Goal: Transaction & Acquisition: Purchase product/service

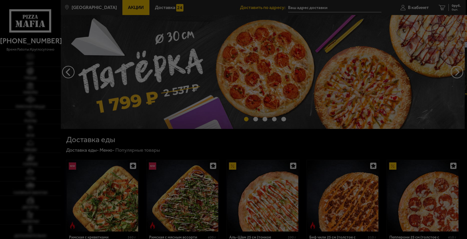
type input "[STREET_ADDRESS]"
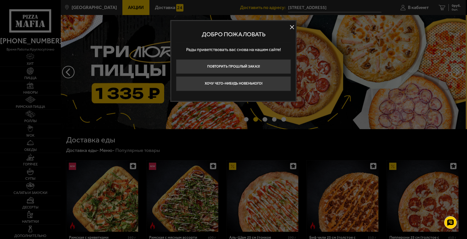
click at [291, 27] on button at bounding box center [293, 27] width 8 height 8
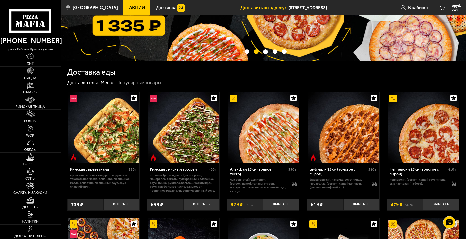
scroll to position [75, 0]
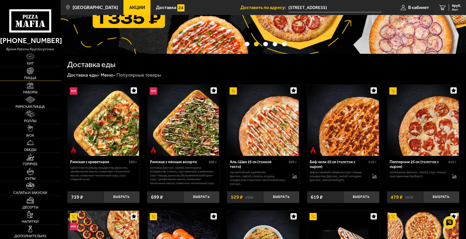
click at [34, 73] on img at bounding box center [30, 70] width 7 height 7
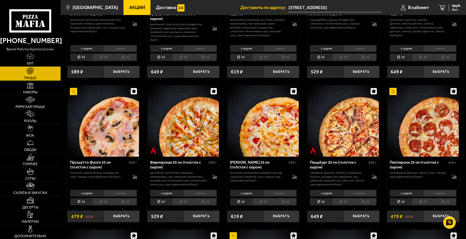
scroll to position [276, 0]
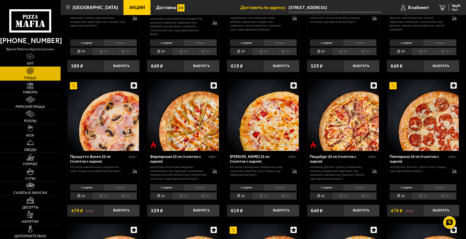
click at [345, 126] on img at bounding box center [343, 115] width 71 height 71
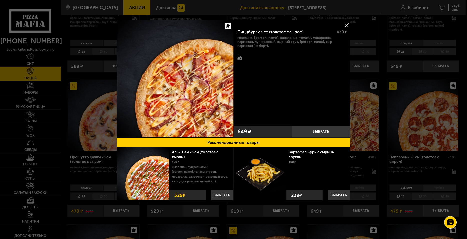
click at [346, 25] on button at bounding box center [347, 25] width 8 height 8
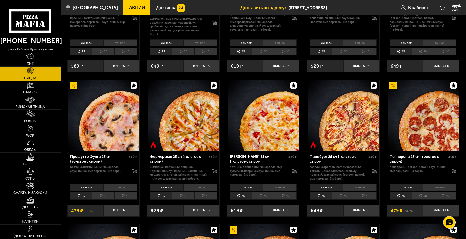
click at [363, 200] on li "40" at bounding box center [365, 196] width 23 height 8
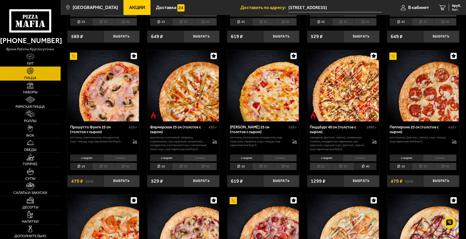
scroll to position [351, 0]
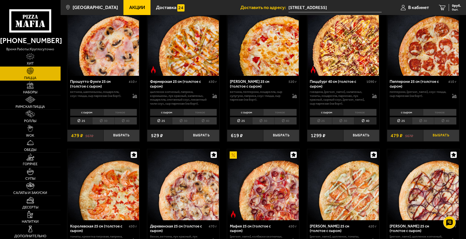
click at [443, 140] on button "Выбрать" at bounding box center [441, 136] width 36 height 12
click at [348, 124] on li "30" at bounding box center [343, 121] width 22 height 8
click at [326, 125] on li "25" at bounding box center [321, 121] width 22 height 8
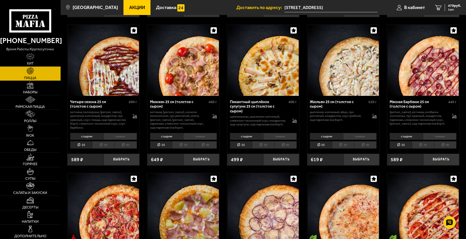
scroll to position [601, 0]
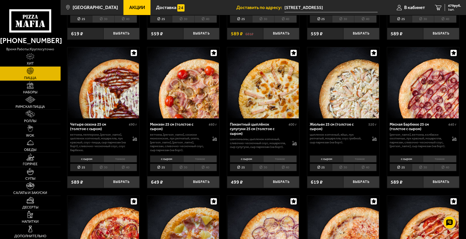
click at [130, 6] on span "Акции" at bounding box center [137, 7] width 16 height 5
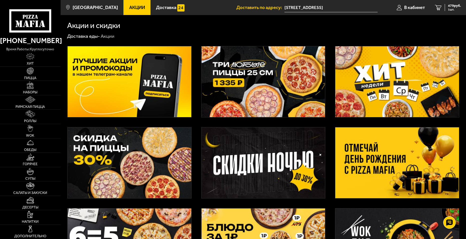
click at [247, 74] on img at bounding box center [264, 81] width 124 height 71
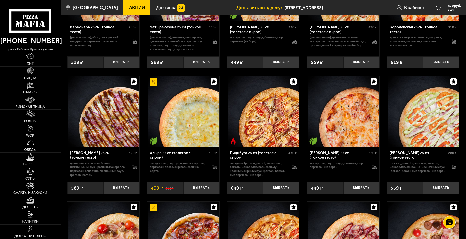
scroll to position [1177, 0]
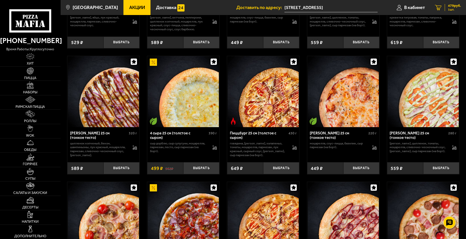
click at [439, 8] on icon "1" at bounding box center [438, 8] width 7 height 6
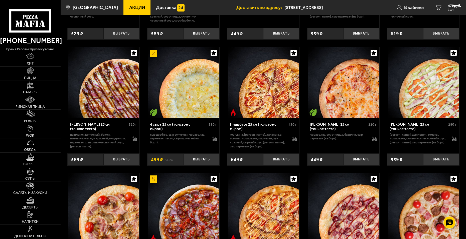
scroll to position [1202, 0]
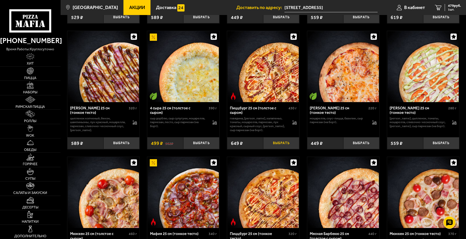
click at [277, 149] on button "Выбрать" at bounding box center [281, 143] width 36 height 12
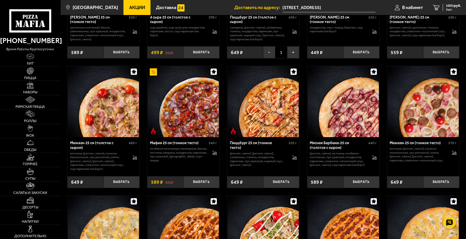
scroll to position [1227, 0]
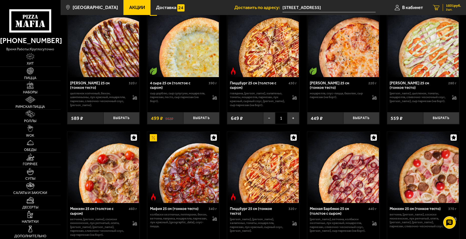
click at [452, 7] on span "1031 руб." at bounding box center [453, 6] width 15 height 4
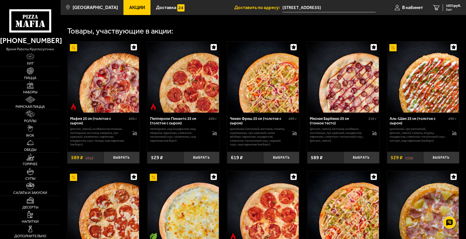
scroll to position [175, 0]
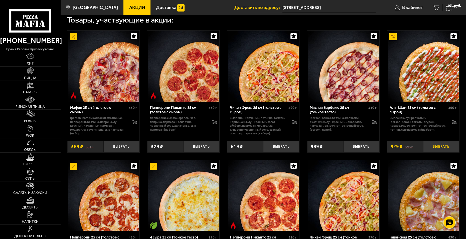
click at [442, 148] on button "Выбрать" at bounding box center [441, 147] width 36 height 12
click at [453, 6] on span "1560 руб." at bounding box center [453, 6] width 15 height 4
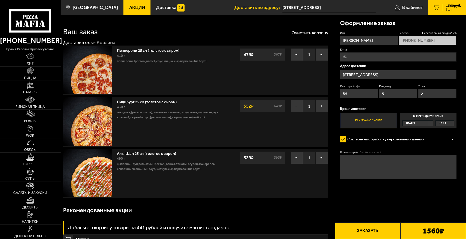
click at [127, 4] on link "Акции" at bounding box center [136, 7] width 27 height 15
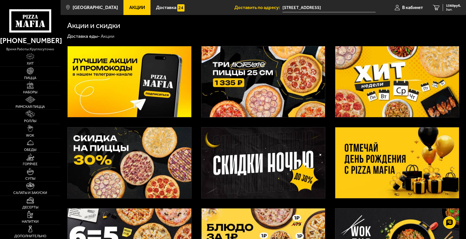
click at [264, 80] on img at bounding box center [264, 81] width 124 height 71
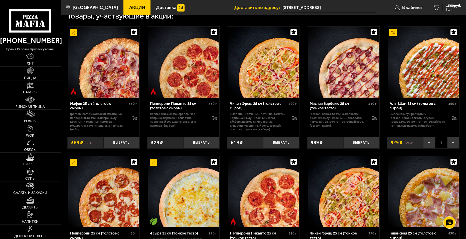
scroll to position [150, 0]
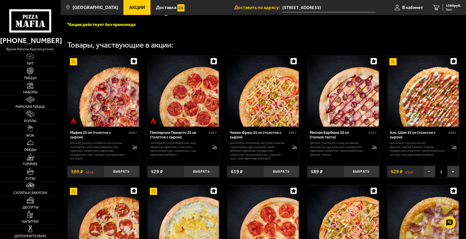
click at [422, 106] on img at bounding box center [423, 91] width 71 height 71
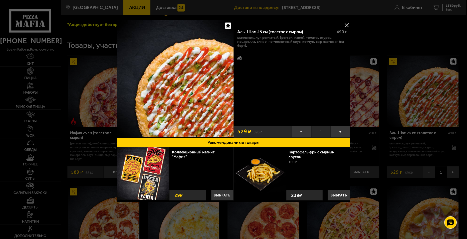
click at [347, 23] on button at bounding box center [347, 25] width 8 height 8
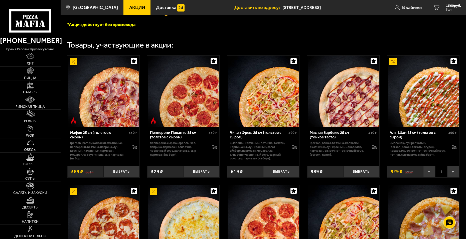
drag, startPoint x: 450, startPoint y: 6, endPoint x: 337, endPoint y: 23, distance: 114.2
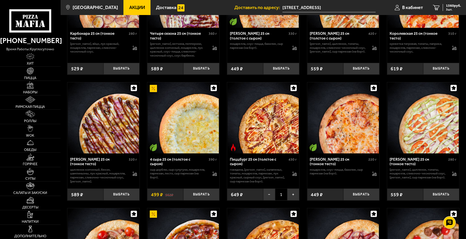
scroll to position [1103, 0]
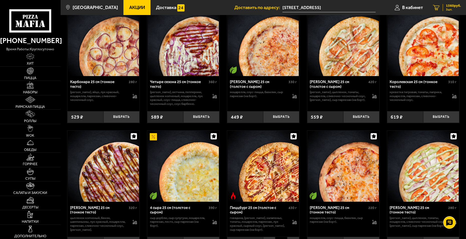
click at [445, 7] on div "1560 руб. 3 шт." at bounding box center [452, 7] width 18 height 7
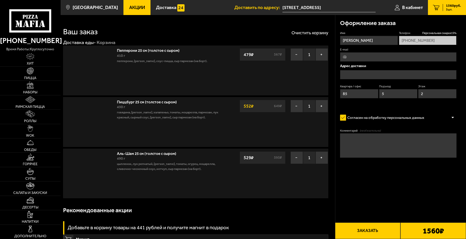
type input "[STREET_ADDRESS]"
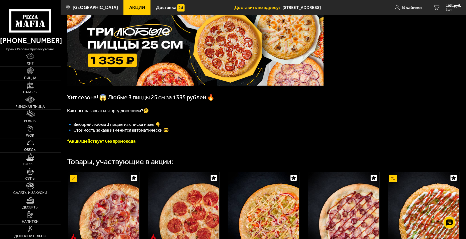
scroll to position [150, 0]
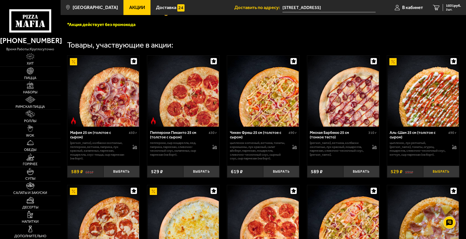
click at [439, 173] on button "Выбрать" at bounding box center [441, 172] width 36 height 12
click at [449, 8] on span "1560 руб." at bounding box center [453, 6] width 15 height 4
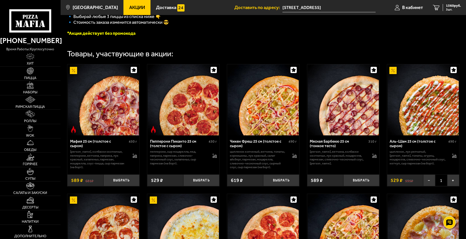
scroll to position [150, 0]
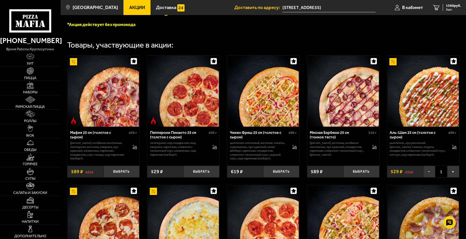
click at [75, 64] on img at bounding box center [73, 61] width 7 height 7
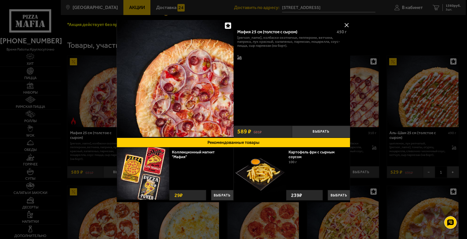
click at [348, 24] on button at bounding box center [347, 25] width 8 height 8
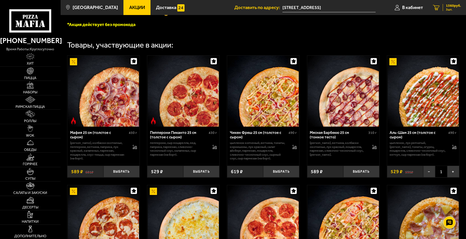
click at [452, 8] on span "1560 руб." at bounding box center [453, 6] width 15 height 4
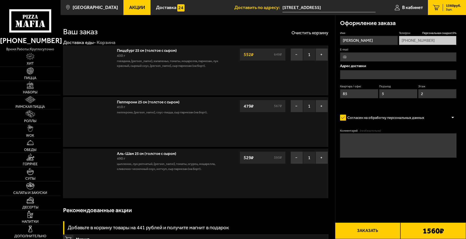
type input "[STREET_ADDRESS]"
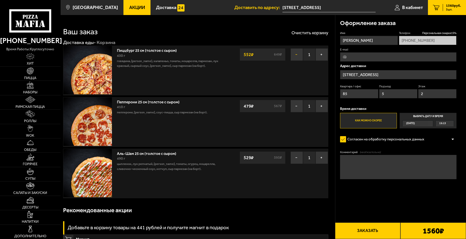
click at [296, 55] on button "−" at bounding box center [297, 54] width 13 height 13
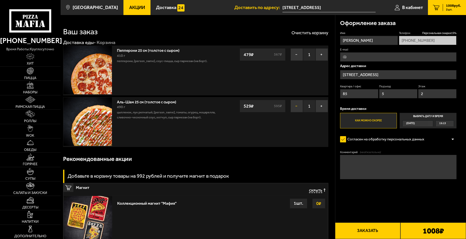
click at [296, 107] on button "−" at bounding box center [297, 106] width 13 height 13
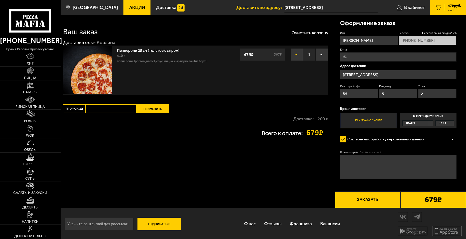
click at [297, 53] on button "−" at bounding box center [297, 54] width 13 height 13
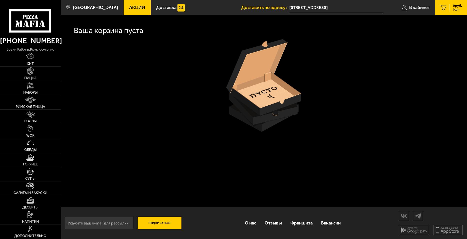
click at [135, 8] on span "Акции" at bounding box center [137, 7] width 16 height 5
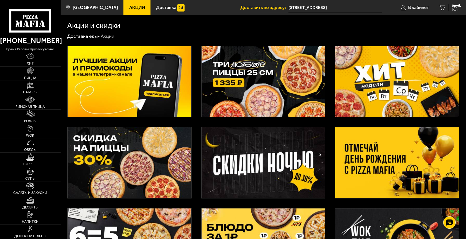
click at [250, 65] on img at bounding box center [264, 81] width 124 height 71
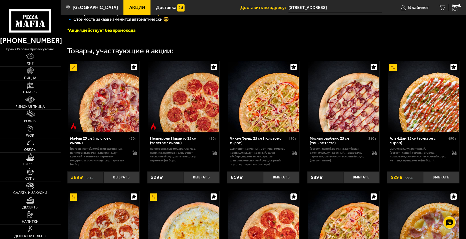
scroll to position [175, 0]
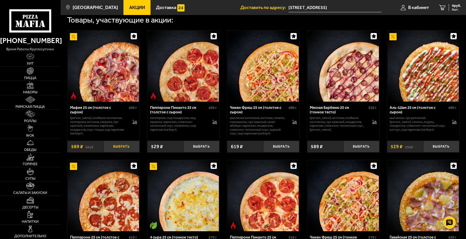
click at [124, 149] on button "Выбрать" at bounding box center [121, 147] width 36 height 12
click at [444, 149] on button "Выбрать" at bounding box center [441, 147] width 36 height 12
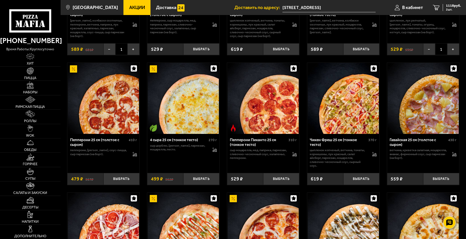
scroll to position [276, 0]
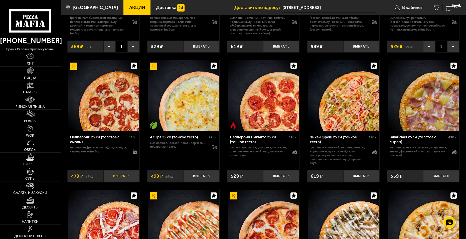
click at [119, 179] on button "Выбрать" at bounding box center [121, 176] width 36 height 12
click at [451, 9] on span "3 шт." at bounding box center [453, 9] width 15 height 3
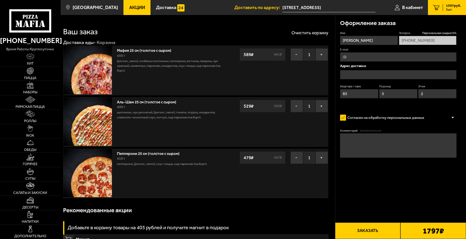
type input "[STREET_ADDRESS]"
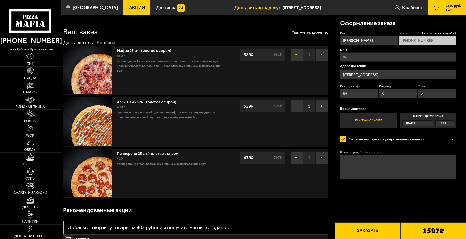
click at [296, 55] on button "−" at bounding box center [297, 54] width 13 height 13
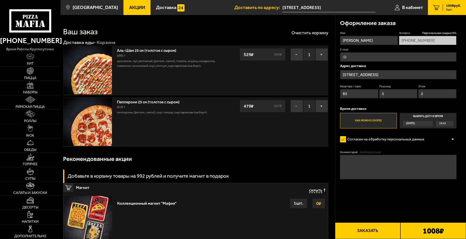
click at [297, 108] on button "−" at bounding box center [297, 106] width 13 height 13
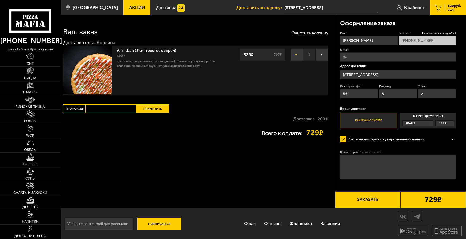
click at [295, 56] on button "−" at bounding box center [297, 54] width 13 height 13
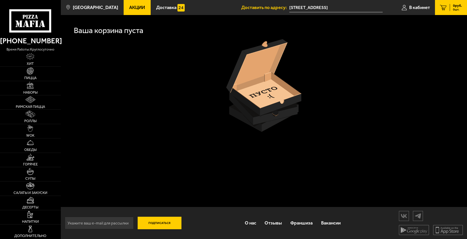
click at [130, 8] on span "Акции" at bounding box center [137, 7] width 16 height 5
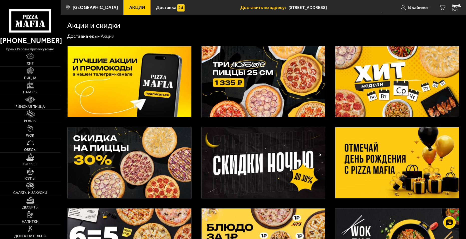
click at [237, 70] on img at bounding box center [264, 81] width 124 height 71
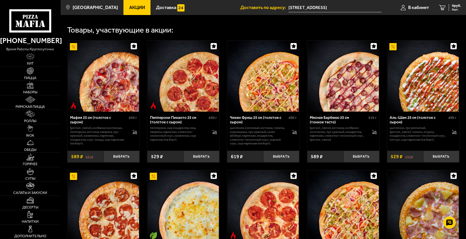
scroll to position [200, 0]
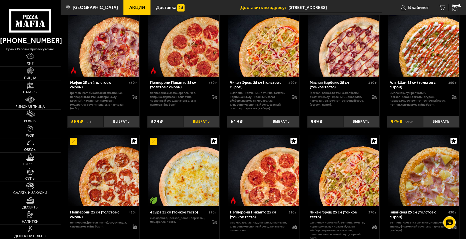
click at [210, 124] on button "Выбрать" at bounding box center [201, 122] width 36 height 12
click at [283, 121] on button "Выбрать" at bounding box center [281, 122] width 36 height 12
click at [359, 121] on button "Выбрать" at bounding box center [361, 122] width 36 height 12
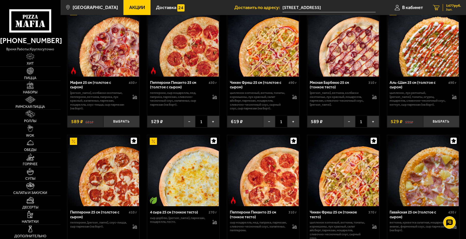
click at [448, 6] on span "1477 руб." at bounding box center [453, 6] width 15 height 4
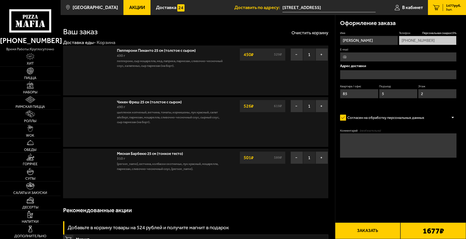
type input "[STREET_ADDRESS]"
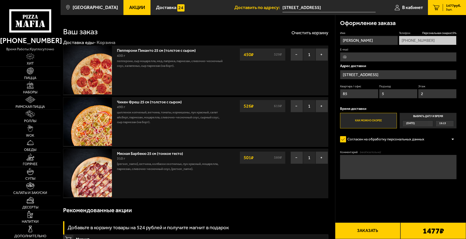
click at [130, 7] on span "Акции" at bounding box center [137, 7] width 16 height 5
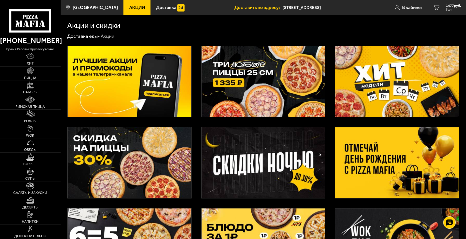
click at [249, 74] on img at bounding box center [264, 81] width 124 height 71
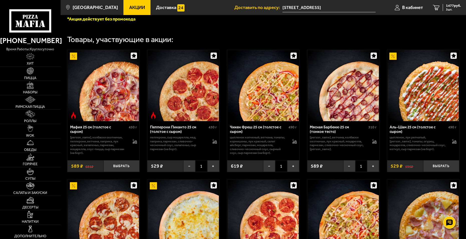
scroll to position [150, 0]
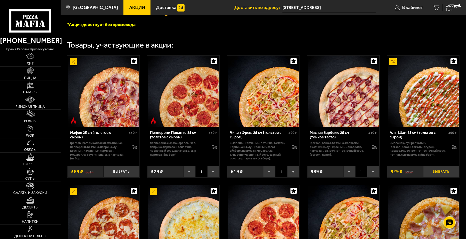
drag, startPoint x: 438, startPoint y: 173, endPoint x: 434, endPoint y: 171, distance: 4.8
click at [438, 173] on button "Выбрать" at bounding box center [441, 172] width 36 height 12
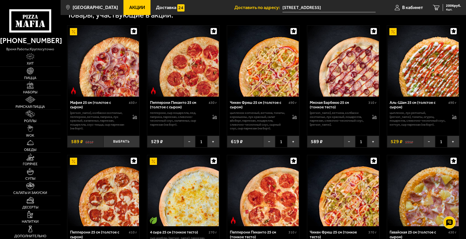
scroll to position [250, 0]
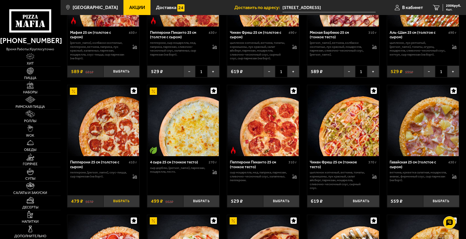
click at [121, 203] on button "Выбрать" at bounding box center [121, 201] width 36 height 12
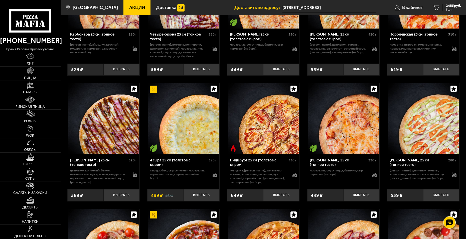
scroll to position [1152, 0]
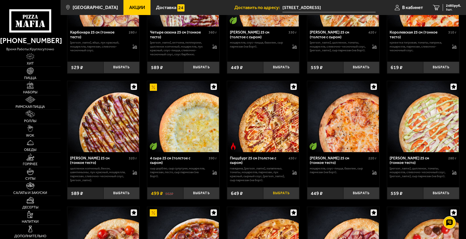
click at [281, 199] on button "Выбрать" at bounding box center [281, 193] width 36 height 12
click at [450, 7] on span "3037 руб." at bounding box center [453, 6] width 15 height 4
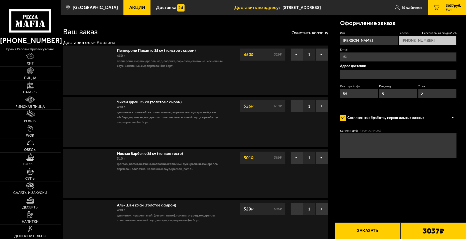
type input "[STREET_ADDRESS]"
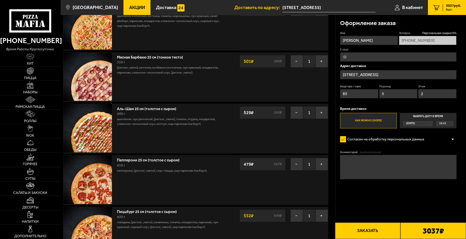
scroll to position [25, 0]
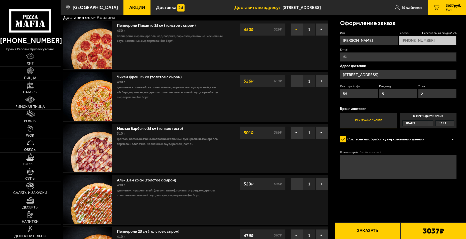
click at [295, 30] on button "−" at bounding box center [297, 29] width 13 height 13
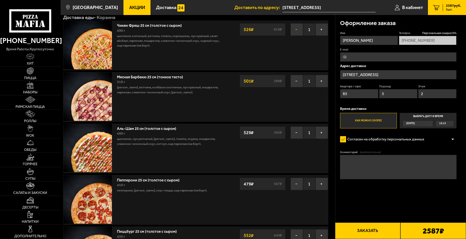
click at [297, 29] on button "−" at bounding box center [297, 29] width 13 height 13
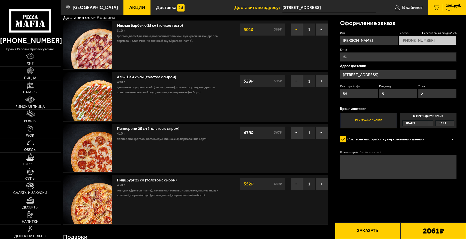
click at [296, 30] on button "−" at bounding box center [297, 29] width 13 height 13
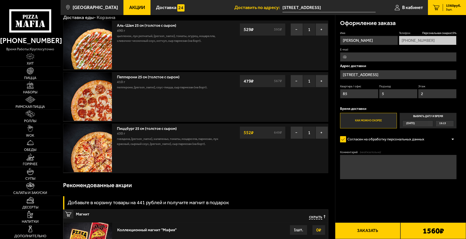
click at [371, 234] on button "Заказать" at bounding box center [368, 231] width 66 height 17
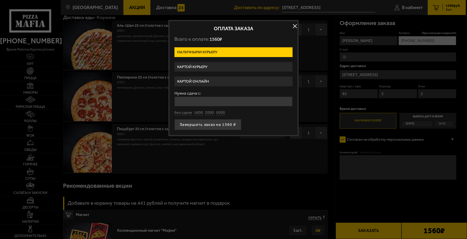
click at [295, 25] on button "button" at bounding box center [295, 26] width 8 height 8
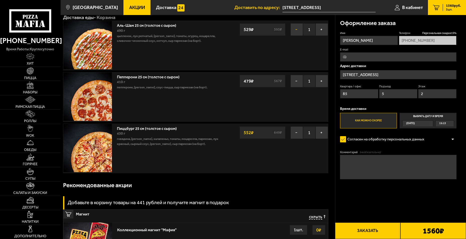
click at [294, 30] on button "−" at bounding box center [297, 29] width 13 height 13
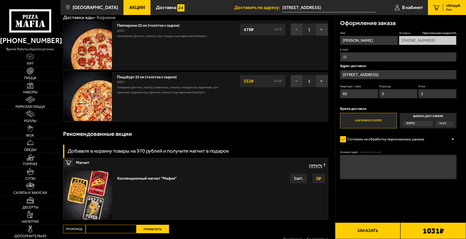
click at [362, 229] on button "Заказать" at bounding box center [368, 231] width 66 height 17
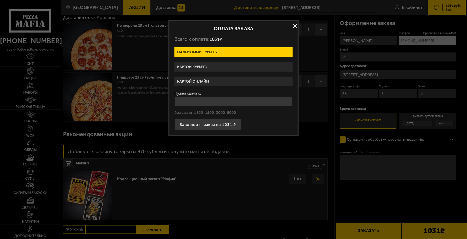
click at [203, 80] on label "Картой онлайн" at bounding box center [234, 82] width 118 height 10
click at [0, 0] on input "Картой онлайн" at bounding box center [0, 0] width 0 height 0
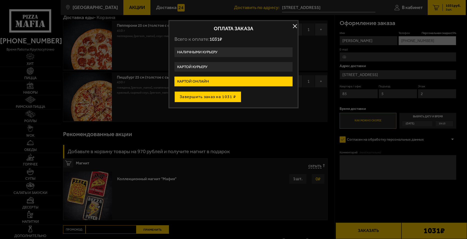
click at [209, 97] on button "Завершить заказ на 1031 ₽" at bounding box center [208, 96] width 67 height 11
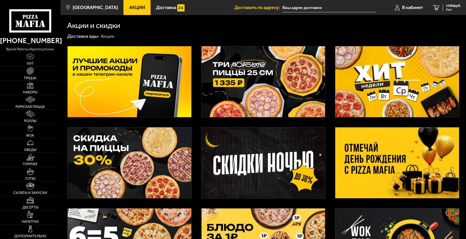
type input "[STREET_ADDRESS]"
click at [266, 69] on img at bounding box center [264, 81] width 124 height 71
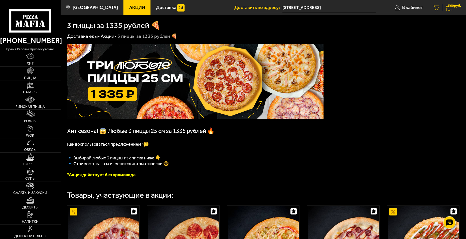
click at [449, 8] on span "1560 руб." at bounding box center [453, 6] width 15 height 4
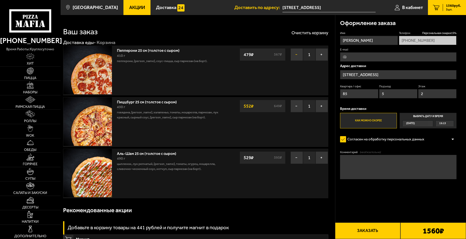
click at [297, 55] on button "−" at bounding box center [297, 54] width 13 height 13
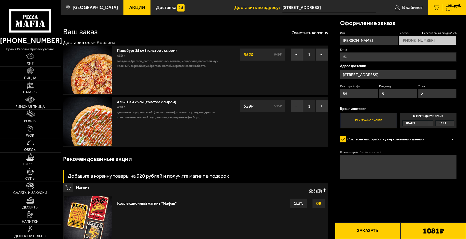
click at [134, 7] on span "Акции" at bounding box center [137, 7] width 16 height 5
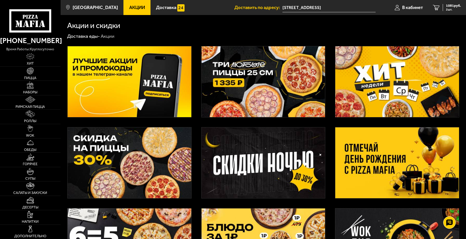
click at [244, 75] on img at bounding box center [264, 81] width 124 height 71
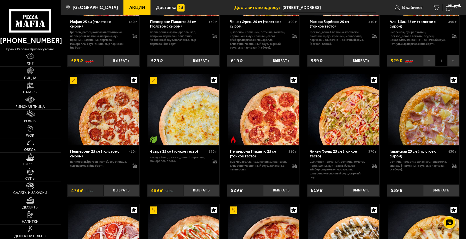
scroll to position [276, 0]
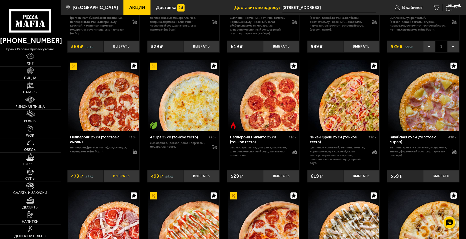
click at [119, 178] on button "Выбрать" at bounding box center [121, 176] width 36 height 12
click at [450, 7] on span "1560 руб." at bounding box center [453, 6] width 15 height 4
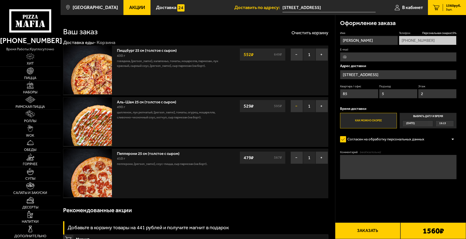
click at [298, 106] on button "−" at bounding box center [297, 106] width 13 height 13
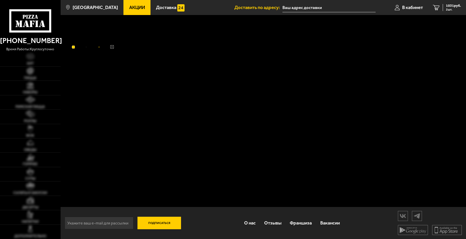
type input "[STREET_ADDRESS]"
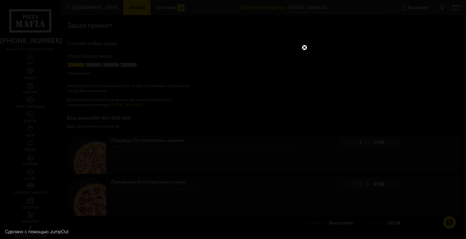
click at [305, 48] on link at bounding box center [304, 47] width 7 height 7
